Goal: Task Accomplishment & Management: Check status

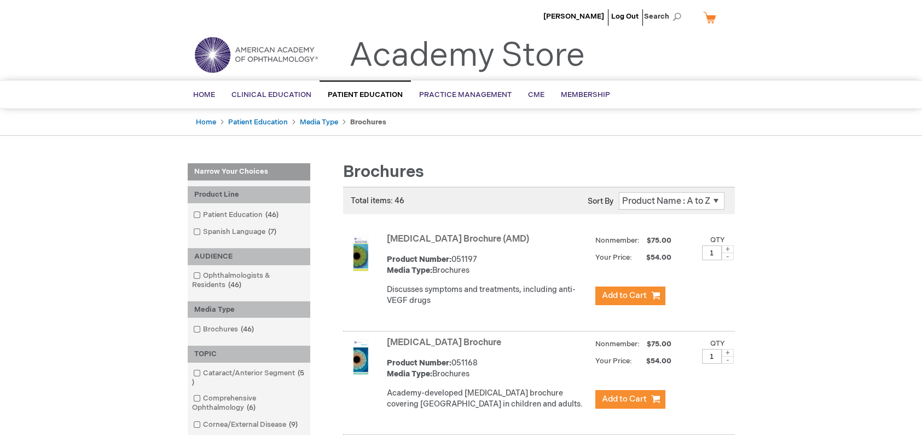
click at [711, 17] on link "My Cart" at bounding box center [714, 17] width 26 height 19
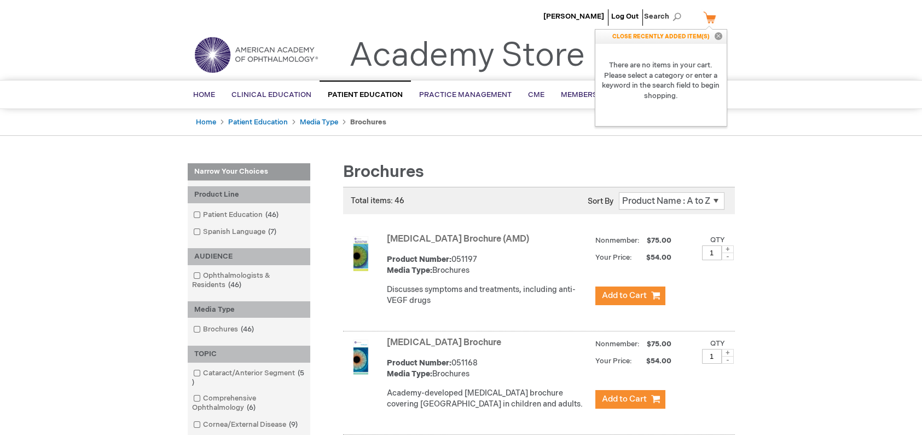
click at [774, 14] on div "Michell Miller-Ballard Log Out Search My Cart CLOSE RECENTLY ADDED ITEM(S) Clos…" at bounding box center [461, 19] width 922 height 38
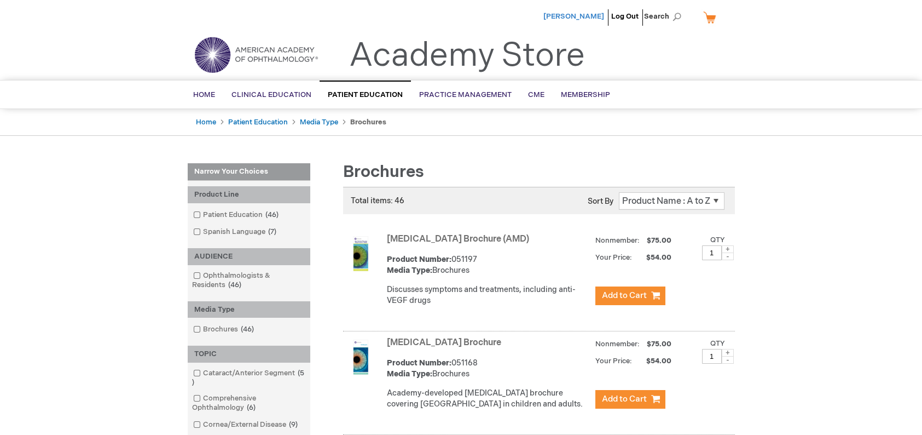
click at [589, 14] on span "Michell Miller-Ballard" at bounding box center [573, 16] width 61 height 9
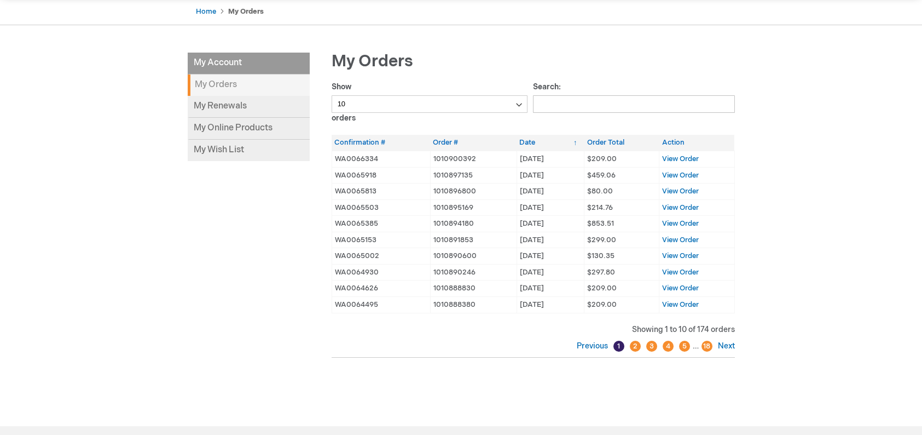
scroll to position [109, 0]
click at [722, 342] on link "Next" at bounding box center [725, 345] width 20 height 9
click at [594, 347] on link "Previous" at bounding box center [594, 345] width 34 height 9
click at [675, 255] on span "View Order" at bounding box center [680, 255] width 37 height 9
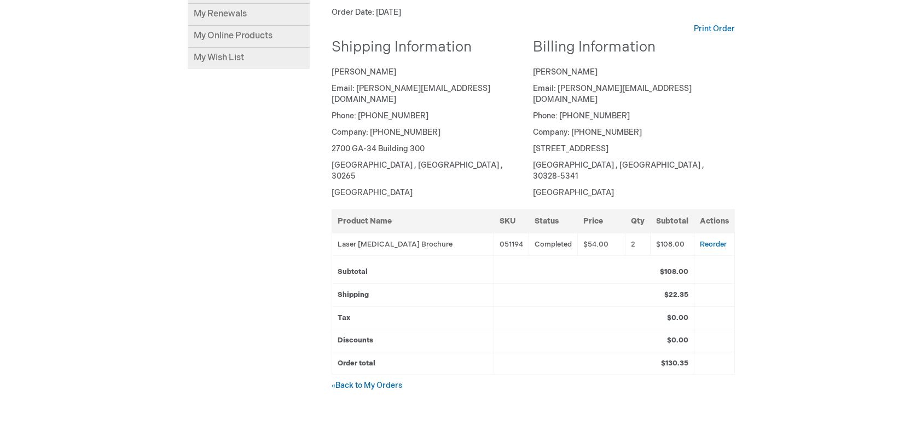
scroll to position [147, 0]
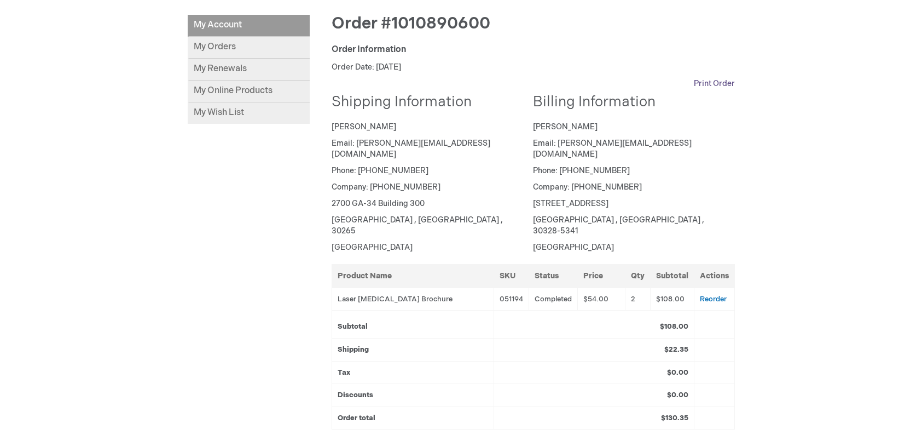
click at [712, 80] on link "Print Order" at bounding box center [714, 83] width 41 height 11
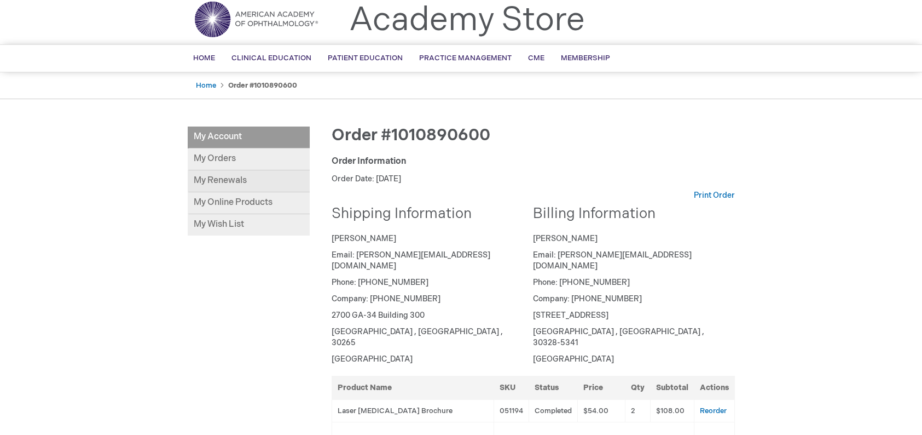
scroll to position [55, 0]
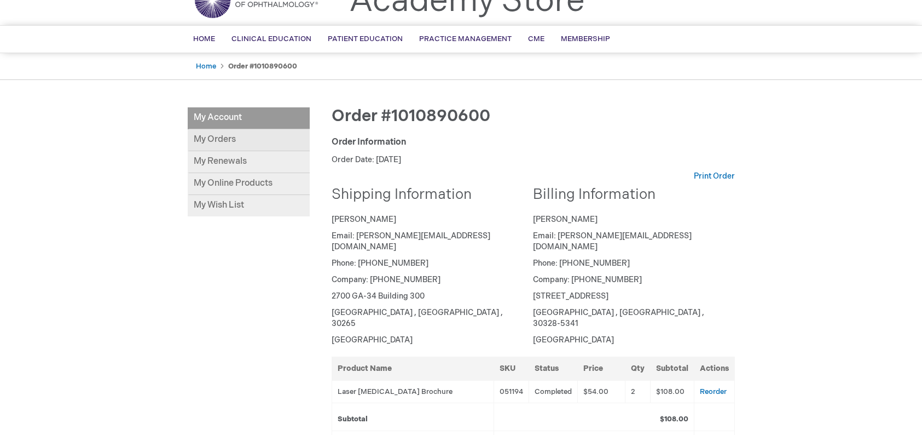
click at [214, 140] on link "My Orders" at bounding box center [249, 140] width 122 height 22
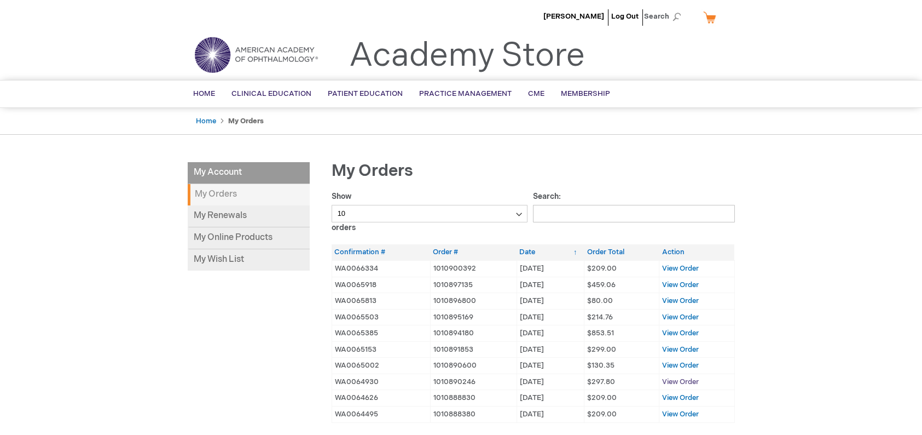
click at [677, 378] on span "View Order" at bounding box center [680, 381] width 37 height 9
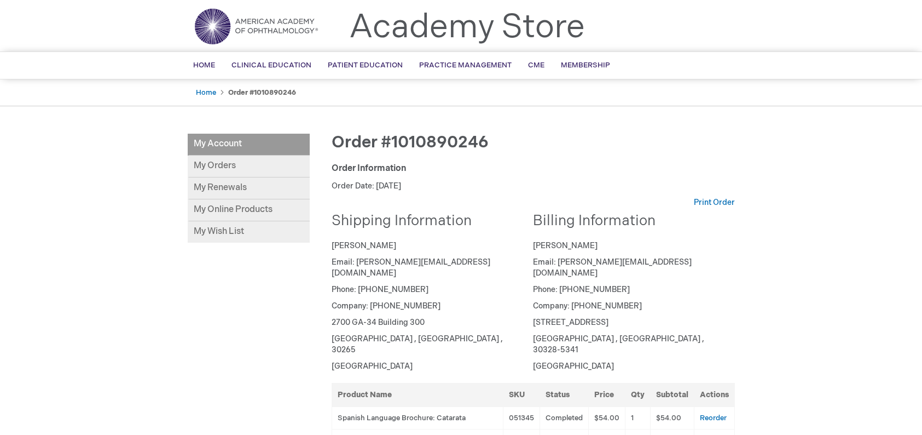
scroll to position [55, 0]
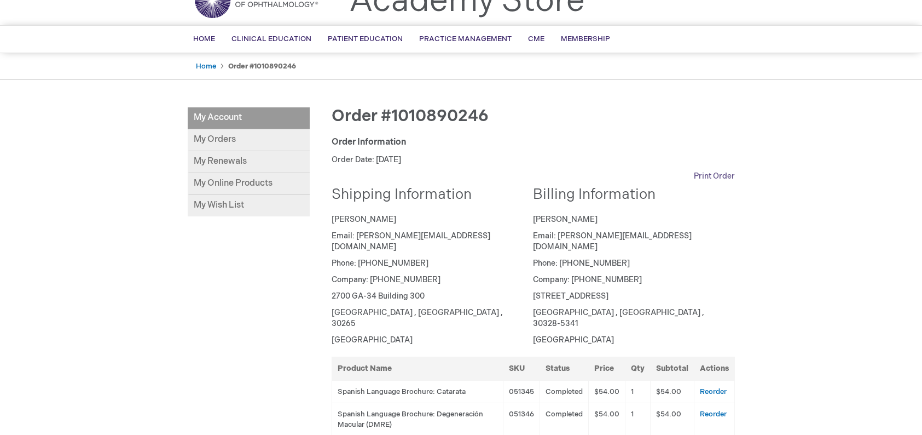
click at [719, 177] on link "Print Order" at bounding box center [714, 176] width 41 height 11
click at [219, 140] on link "My Orders" at bounding box center [249, 140] width 122 height 22
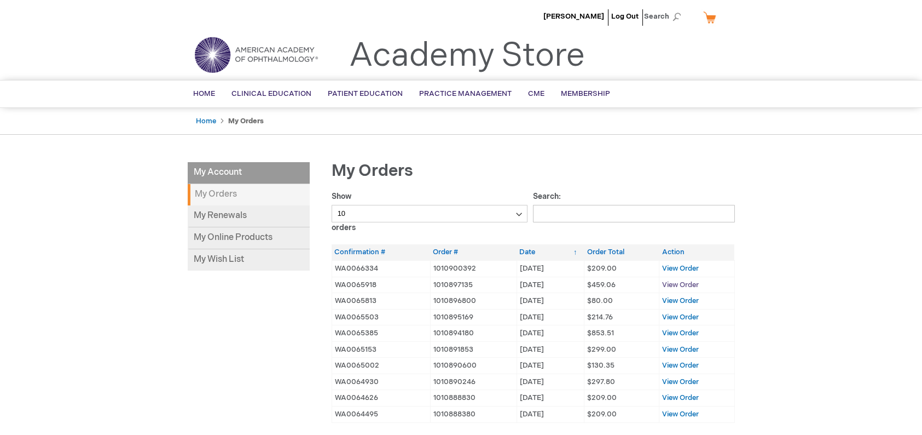
click at [672, 282] on span "View Order" at bounding box center [680, 284] width 37 height 9
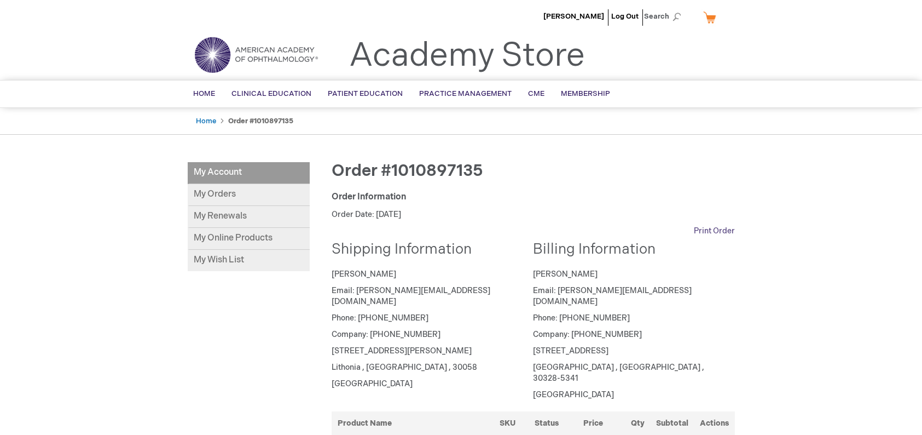
click at [709, 230] on link "Print Order" at bounding box center [714, 230] width 41 height 11
